Goal: Task Accomplishment & Management: Use online tool/utility

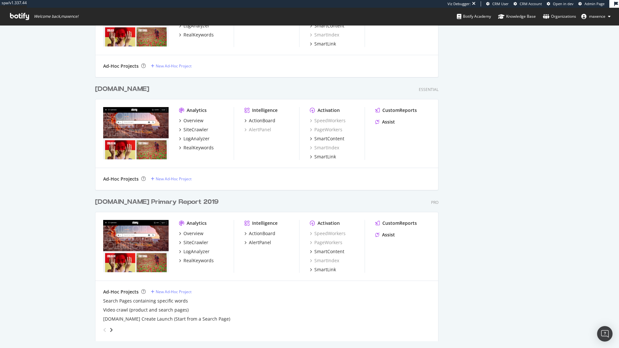
scroll to position [323, 0]
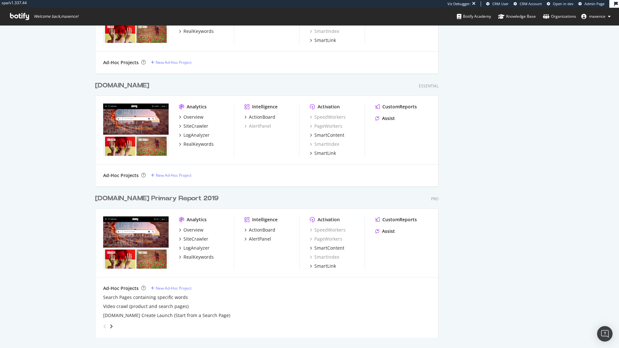
click at [177, 198] on div "[DOMAIN_NAME] Primary Report 2019" at bounding box center [156, 198] width 123 height 9
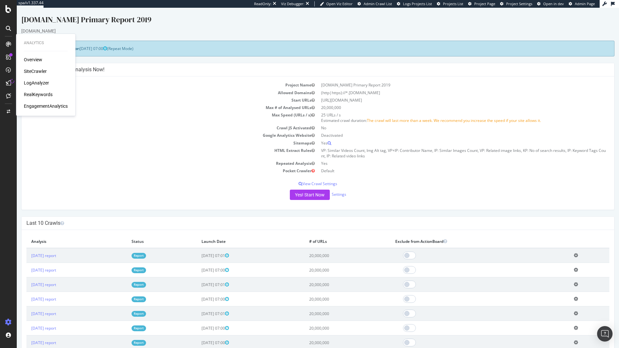
click at [33, 84] on div "LogAnalyzer" at bounding box center [36, 83] width 25 height 6
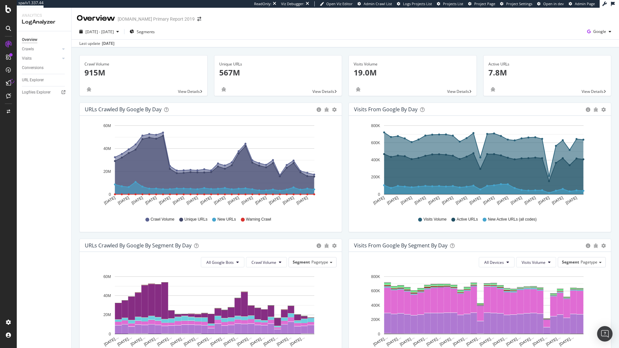
click at [487, 6] on span "Project Page" at bounding box center [484, 3] width 21 height 5
click at [39, 89] on div "Logfiles Explorer" at bounding box center [36, 92] width 29 height 7
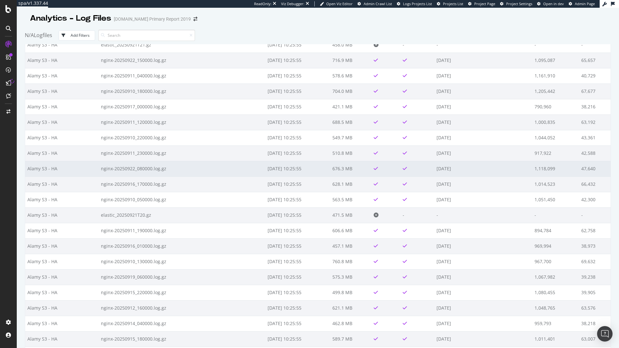
scroll to position [4390, 0]
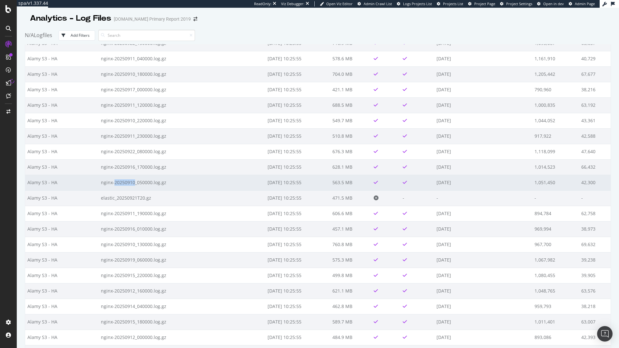
drag, startPoint x: 111, startPoint y: 182, endPoint x: 131, endPoint y: 184, distance: 20.1
click at [131, 184] on td "nginx-20250910_050000.log.gz" at bounding box center [182, 182] width 167 height 15
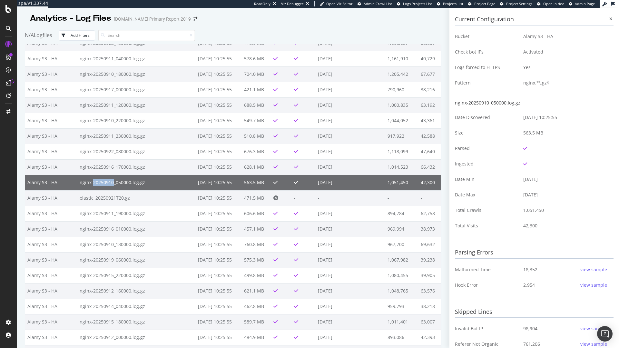
copy td "20250910"
click at [119, 32] on input at bounding box center [146, 35] width 97 height 11
paste input "20250910"
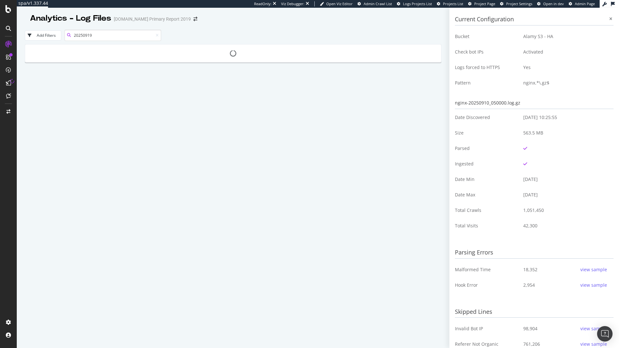
type input "20250919"
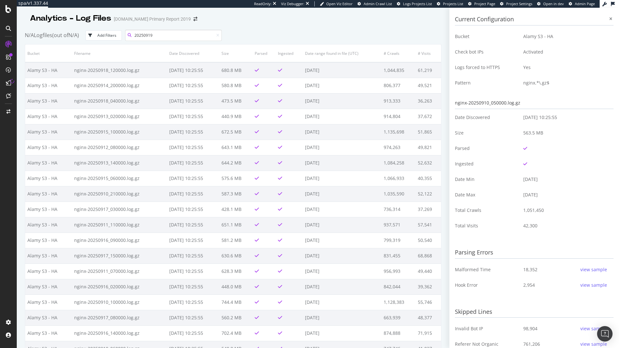
drag, startPoint x: 179, startPoint y: 38, endPoint x: 193, endPoint y: 38, distance: 13.9
click at [184, 38] on input "20250919" at bounding box center [173, 35] width 97 height 11
click at [139, 33] on input "20250919" at bounding box center [173, 35] width 97 height 11
click at [168, 36] on input "20250919" at bounding box center [173, 35] width 97 height 11
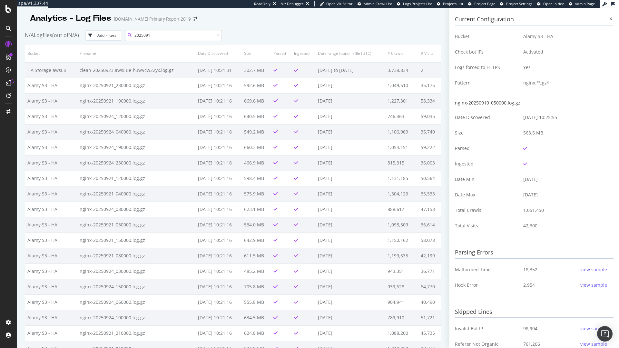
type input "20250919"
